Goal: Transaction & Acquisition: Book appointment/travel/reservation

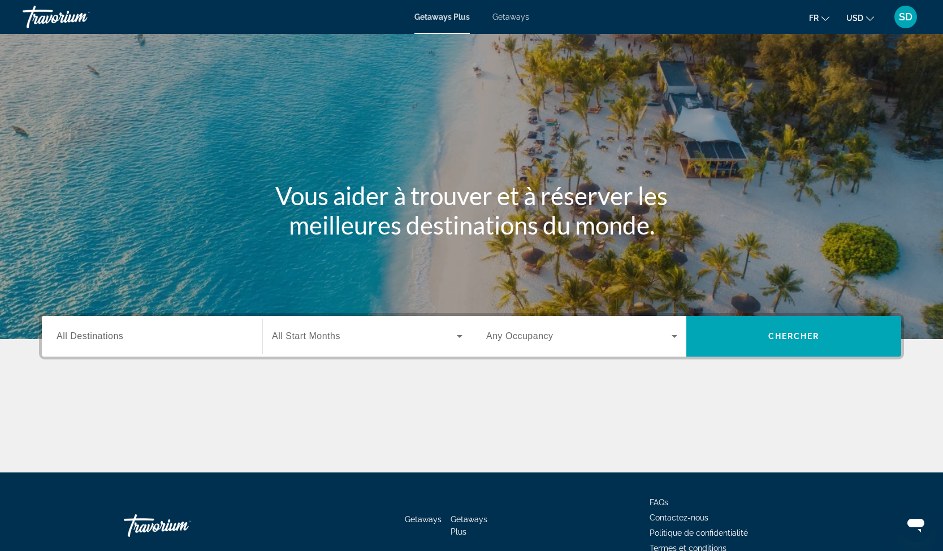
click at [866, 23] on icon "Change currency" at bounding box center [870, 19] width 8 height 8
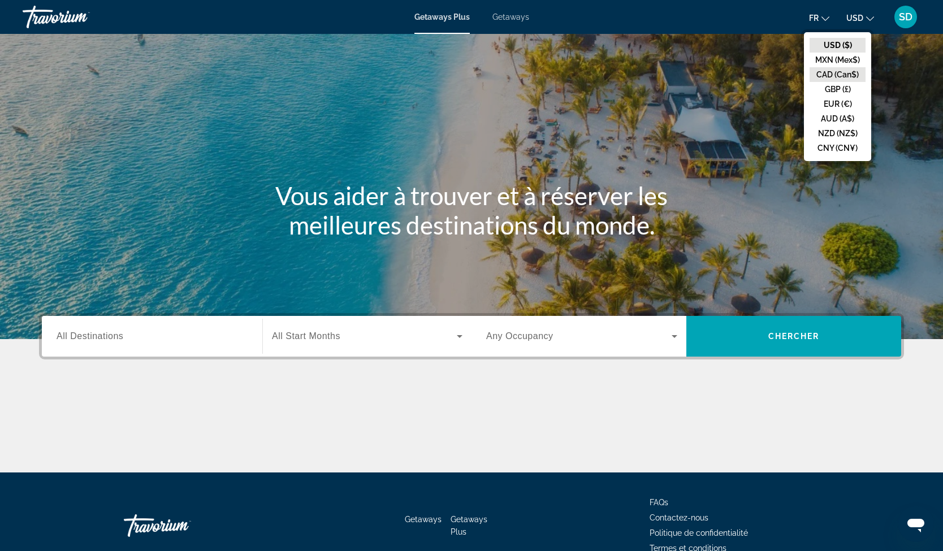
click at [821, 82] on button "CAD (Can$)" at bounding box center [838, 74] width 56 height 15
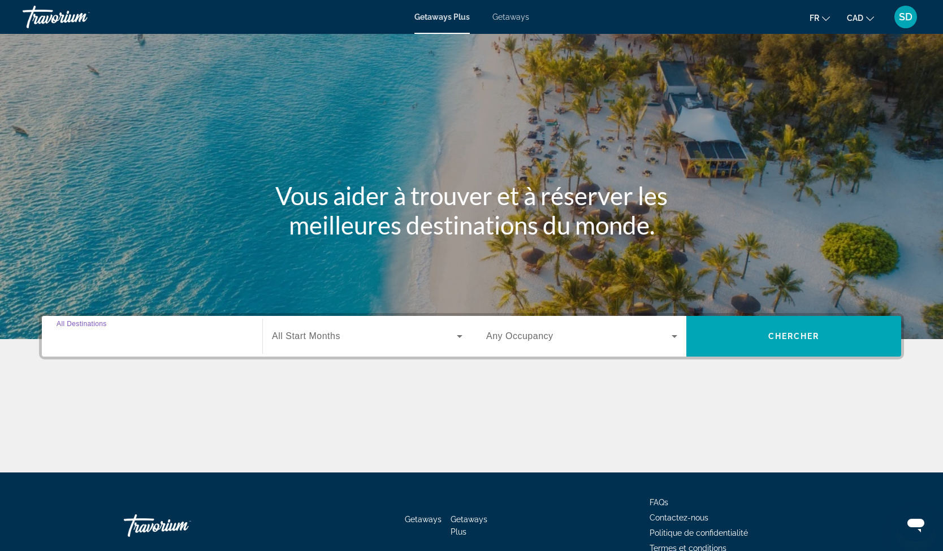
click at [142, 344] on input "Destination All Destinations" at bounding box center [152, 337] width 191 height 14
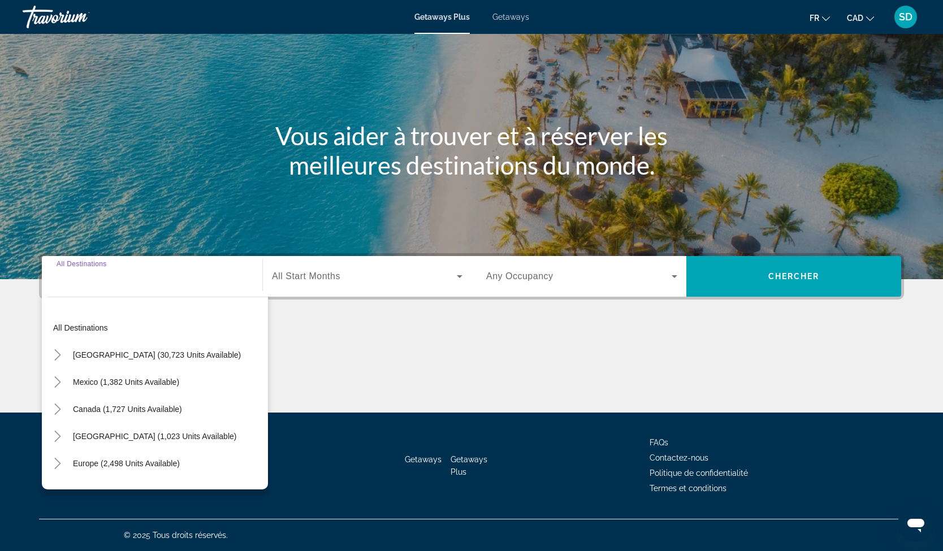
scroll to position [302, 0]
click at [63, 458] on icon "Toggle Europe (2,498 units available)" at bounding box center [57, 463] width 11 height 11
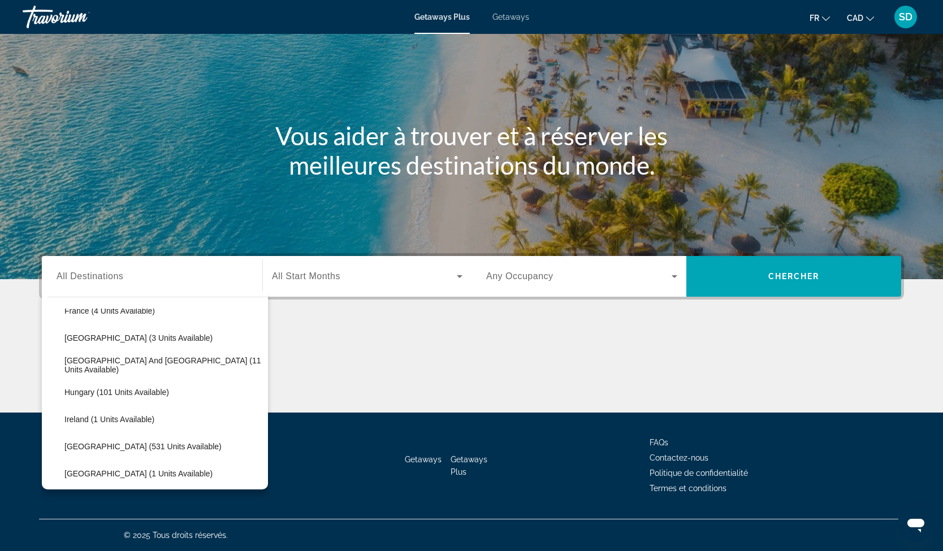
scroll to position [318, 0]
click at [104, 494] on span "[GEOGRAPHIC_DATA] (250 units available)" at bounding box center [142, 498] width 157 height 9
type input "**********"
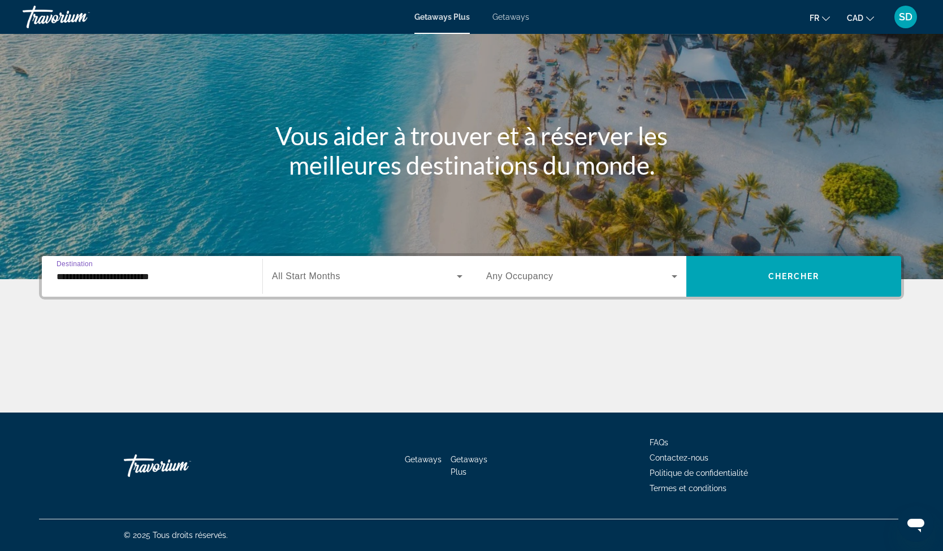
click at [460, 270] on icon "Search widget" at bounding box center [460, 277] width 14 height 14
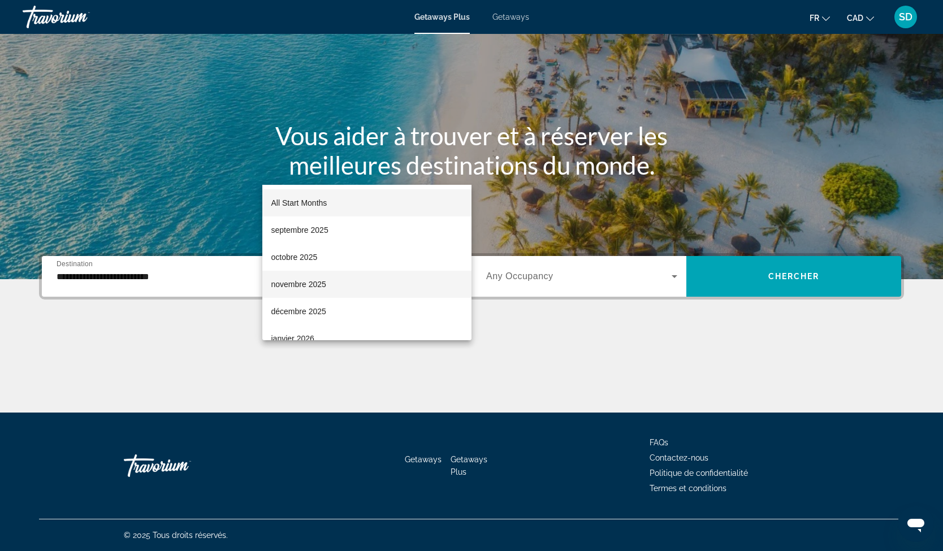
click at [318, 283] on span "novembre 2025" at bounding box center [298, 285] width 55 height 14
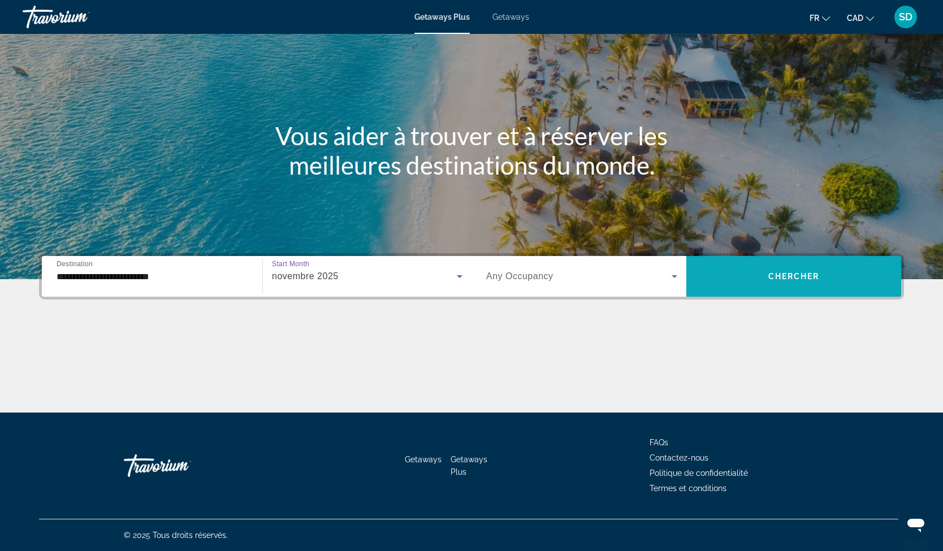
click at [806, 263] on span "Search widget" at bounding box center [793, 276] width 215 height 27
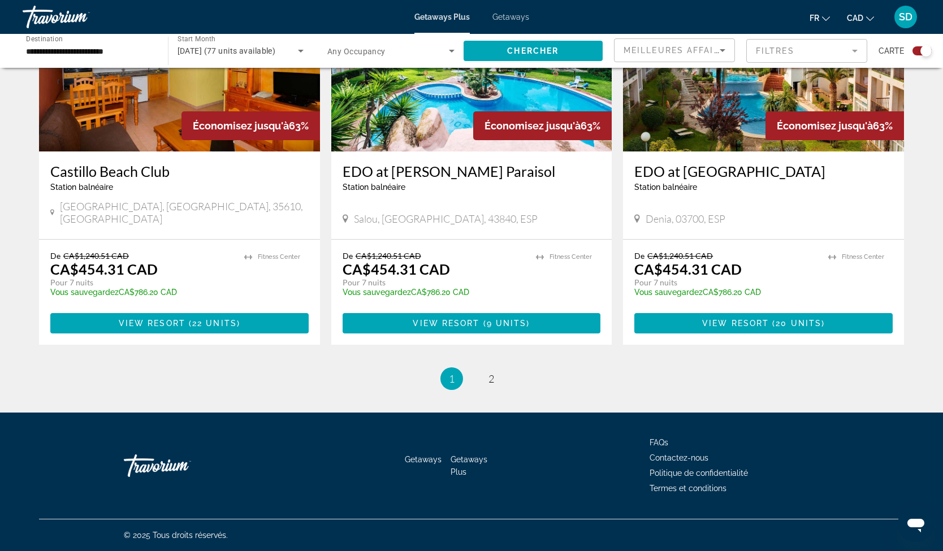
scroll to position [2157, 0]
click at [502, 389] on link "page 2" at bounding box center [492, 379] width 20 height 20
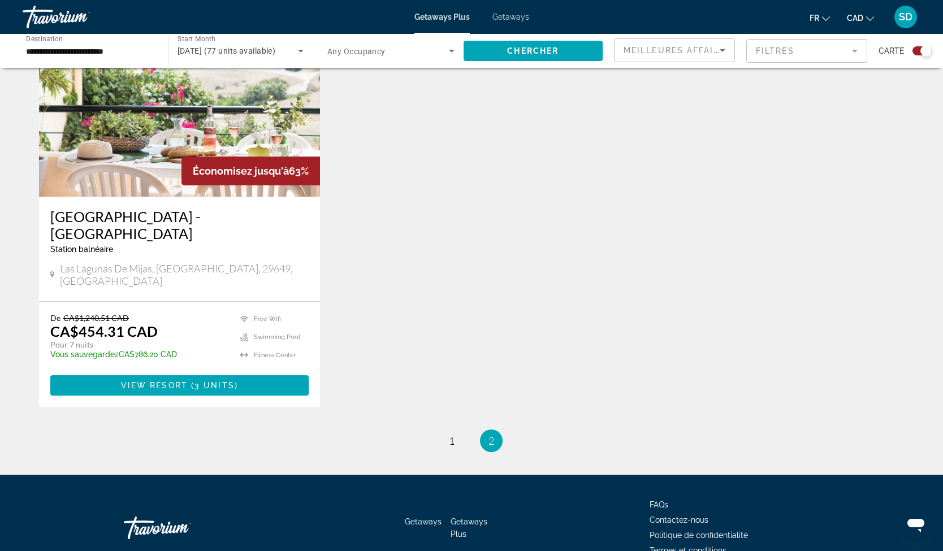
scroll to position [547, 0]
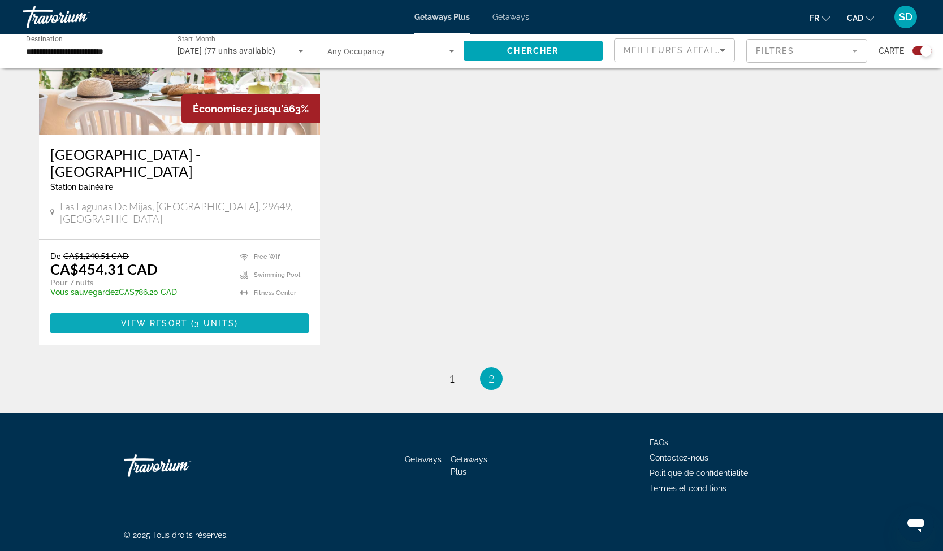
click at [195, 328] on span "3 units" at bounding box center [215, 323] width 40 height 9
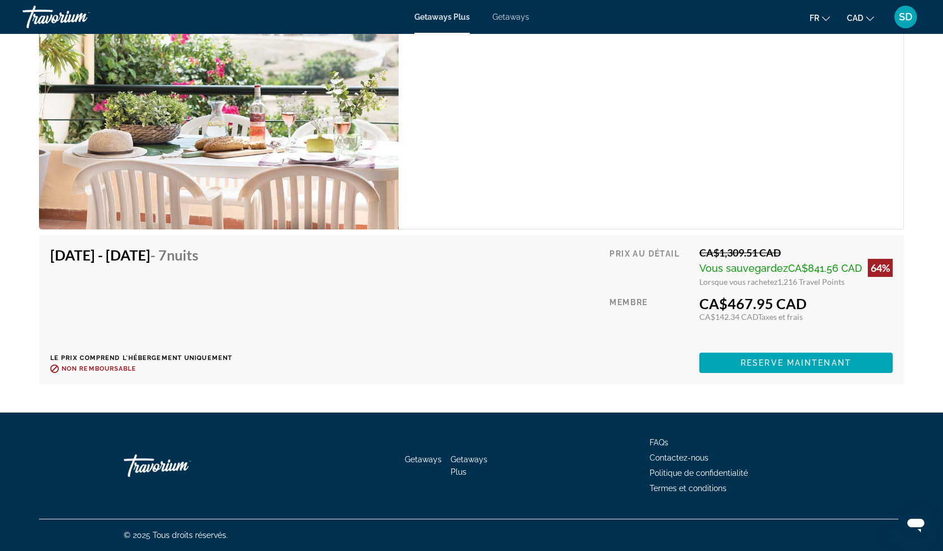
scroll to position [3370, 0]
click at [783, 368] on span "Reserve maintenant" at bounding box center [796, 363] width 111 height 9
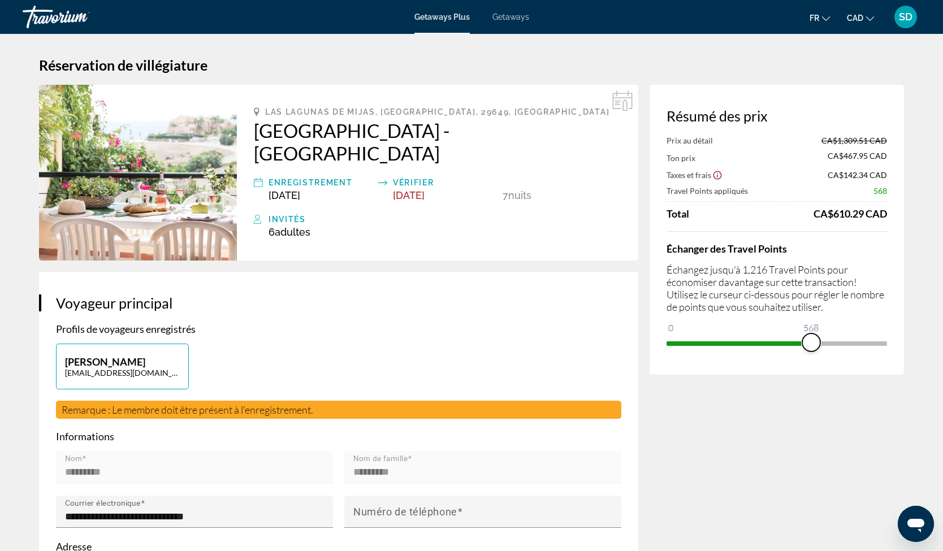
drag, startPoint x: 876, startPoint y: 456, endPoint x: 724, endPoint y: 452, distance: 152.1
click at [802, 352] on span "ngx-slider" at bounding box center [811, 343] width 18 height 18
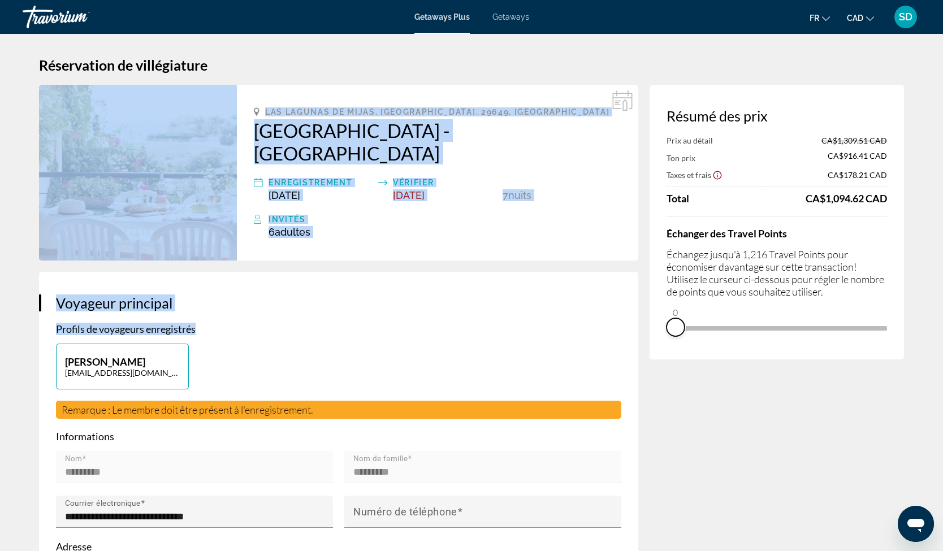
drag, startPoint x: 723, startPoint y: 452, endPoint x: 508, endPoint y: 442, distance: 215.7
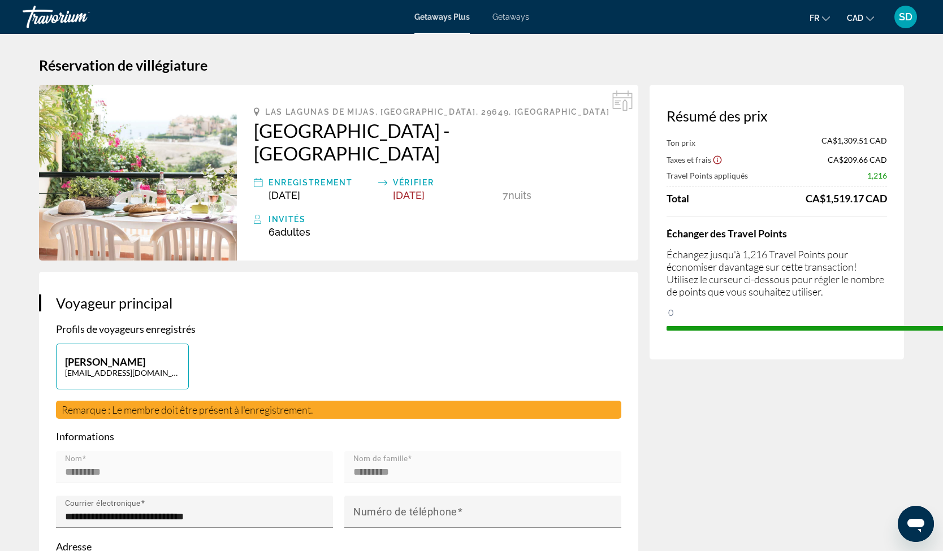
drag, startPoint x: 590, startPoint y: 412, endPoint x: 900, endPoint y: 423, distance: 309.5
click at [900, 360] on div "Résumé des prix Ton prix CA$1,309.51 CAD Taxes et frais CA$209.66 CAD Travel Po…" at bounding box center [777, 222] width 254 height 275
